Goal: Book appointment/travel/reservation

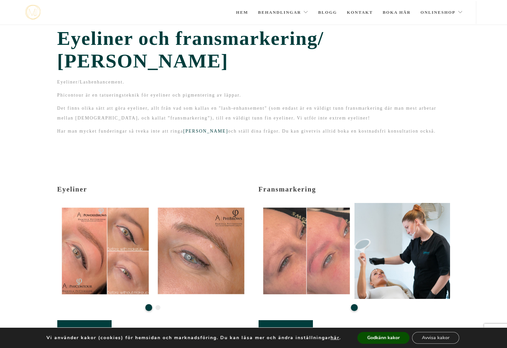
scroll to position [6, 0]
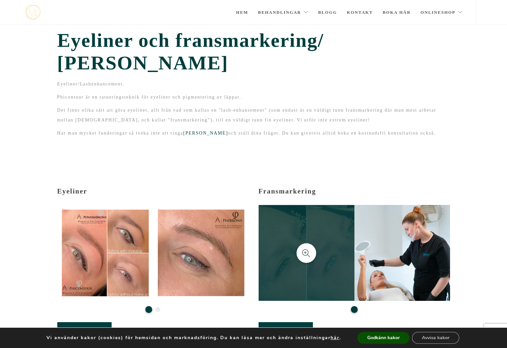
click at [300, 241] on link at bounding box center [306, 253] width 96 height 96
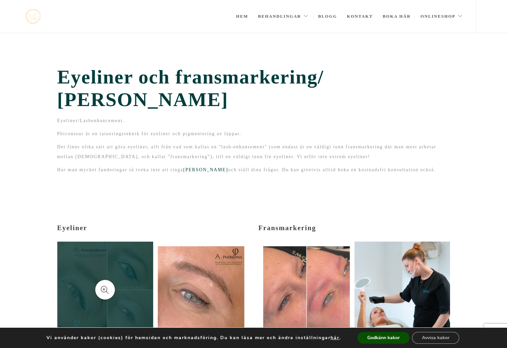
click at [123, 288] on link at bounding box center [105, 289] width 96 height 96
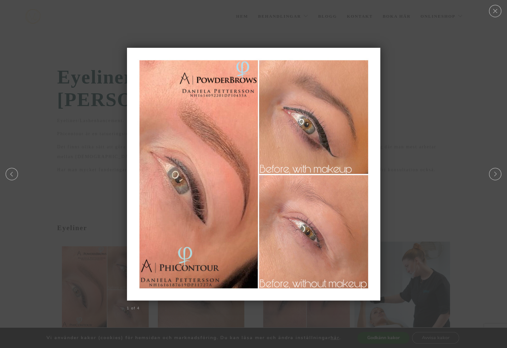
click at [62, 214] on div at bounding box center [253, 173] width 507 height 6891
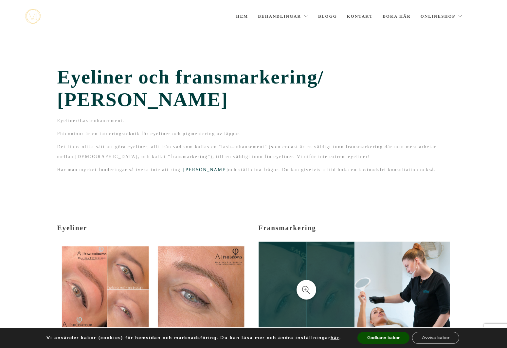
click at [325, 281] on link at bounding box center [306, 289] width 96 height 96
